Goal: Information Seeking & Learning: Check status

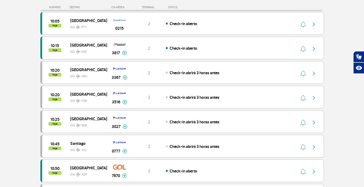
scroll to position [767, 0]
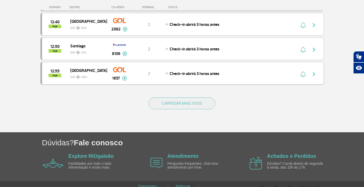
scroll to position [480, 0]
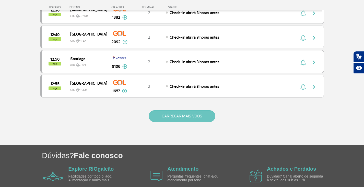
click at [190, 112] on button "CARREGAR MAIS VOOS" at bounding box center [182, 116] width 67 height 12
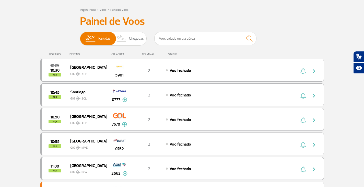
scroll to position [0, 0]
